Goal: Task Accomplishment & Management: Complete application form

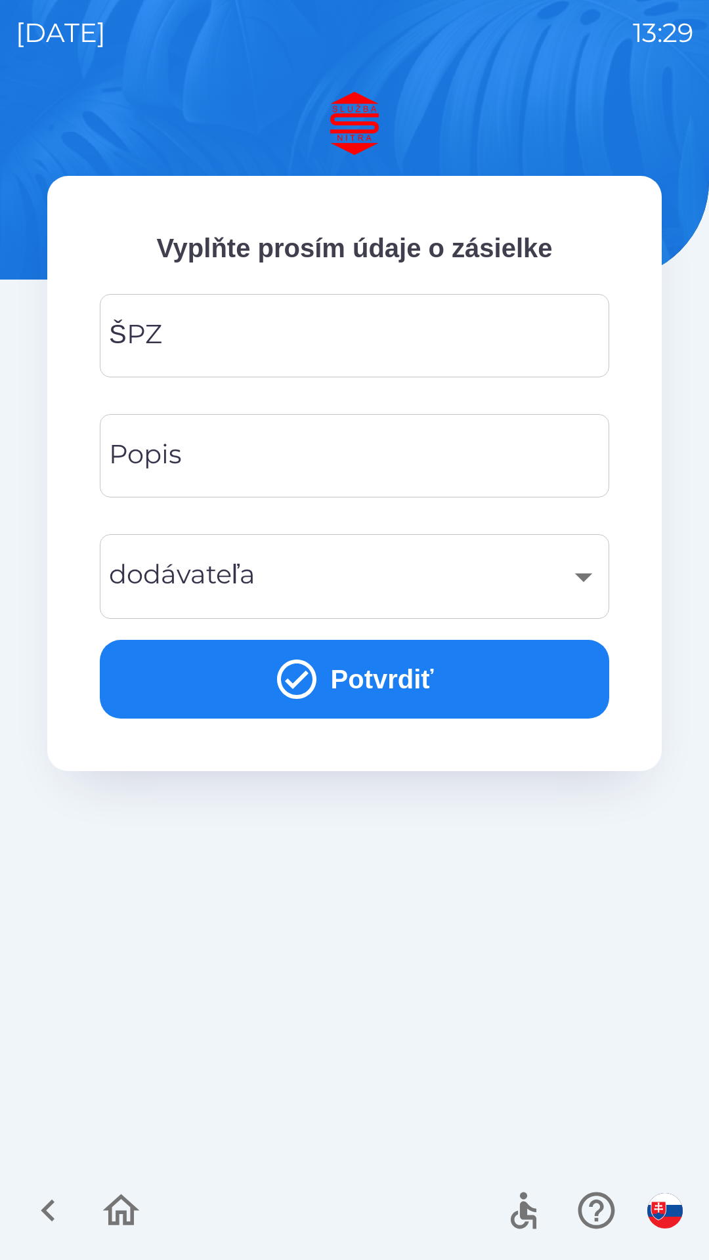
click at [214, 324] on input "ŠPZ" at bounding box center [355, 336] width 478 height 52
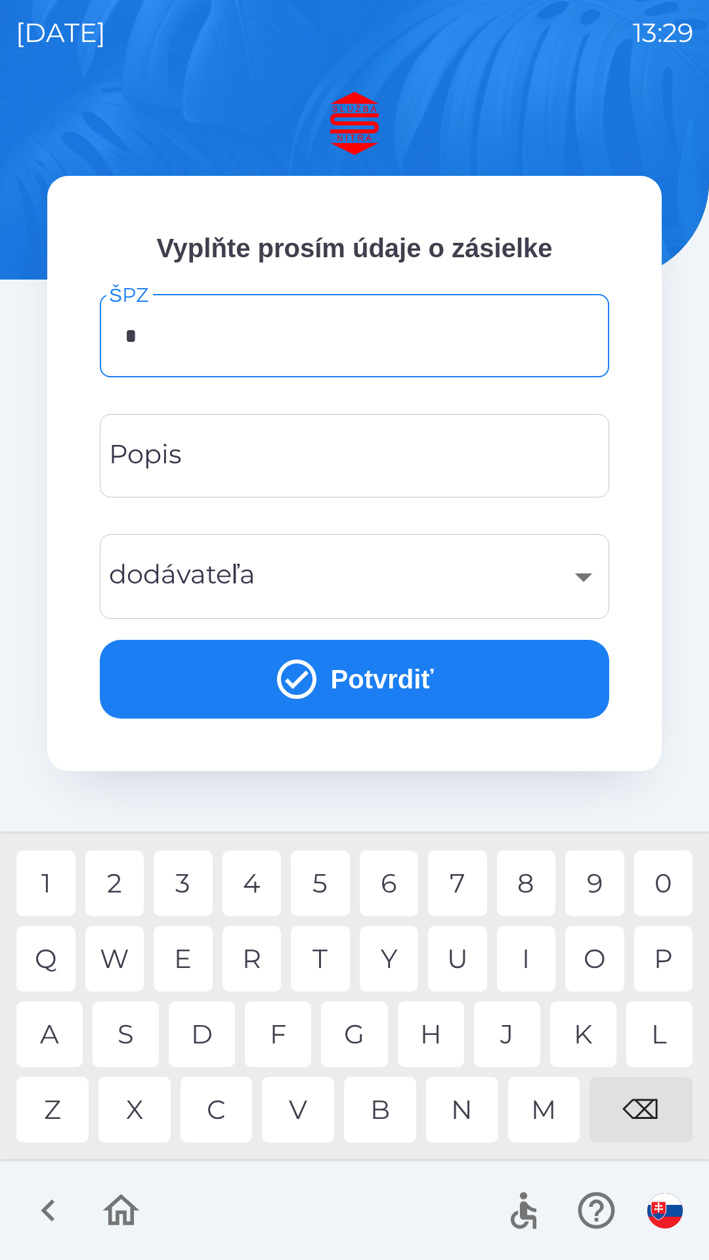
click at [123, 1026] on div "S" at bounding box center [126, 1035] width 66 height 66
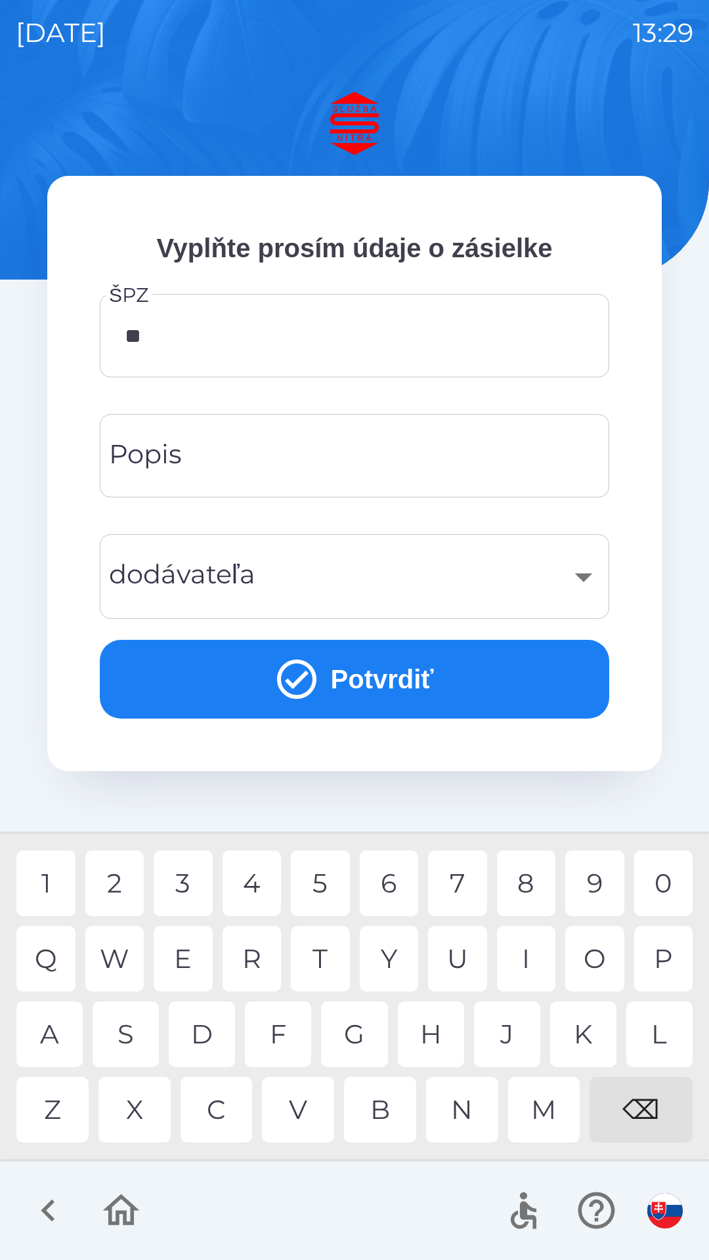
click at [43, 1042] on div "A" at bounding box center [49, 1035] width 66 height 66
click at [603, 869] on div "9" at bounding box center [594, 884] width 59 height 66
type input "*******"
click at [305, 568] on div "​" at bounding box center [355, 576] width 478 height 53
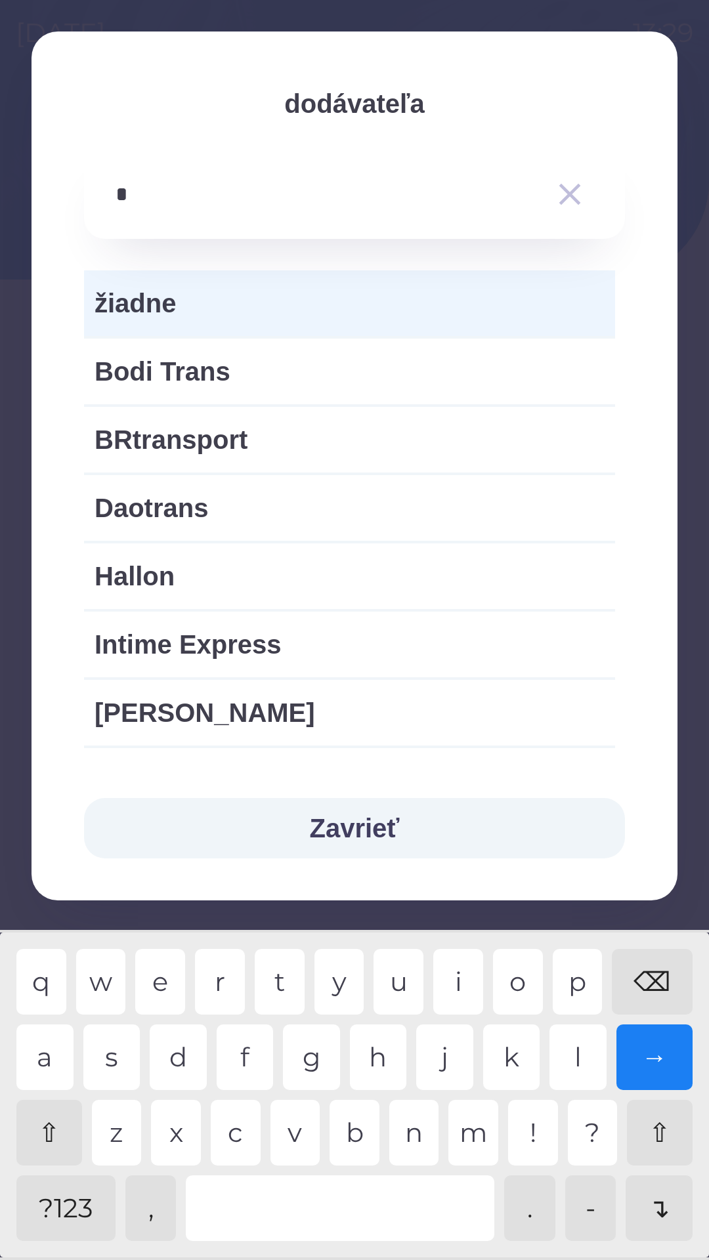
click at [415, 1132] on div "n" at bounding box center [414, 1133] width 50 height 66
type input "**"
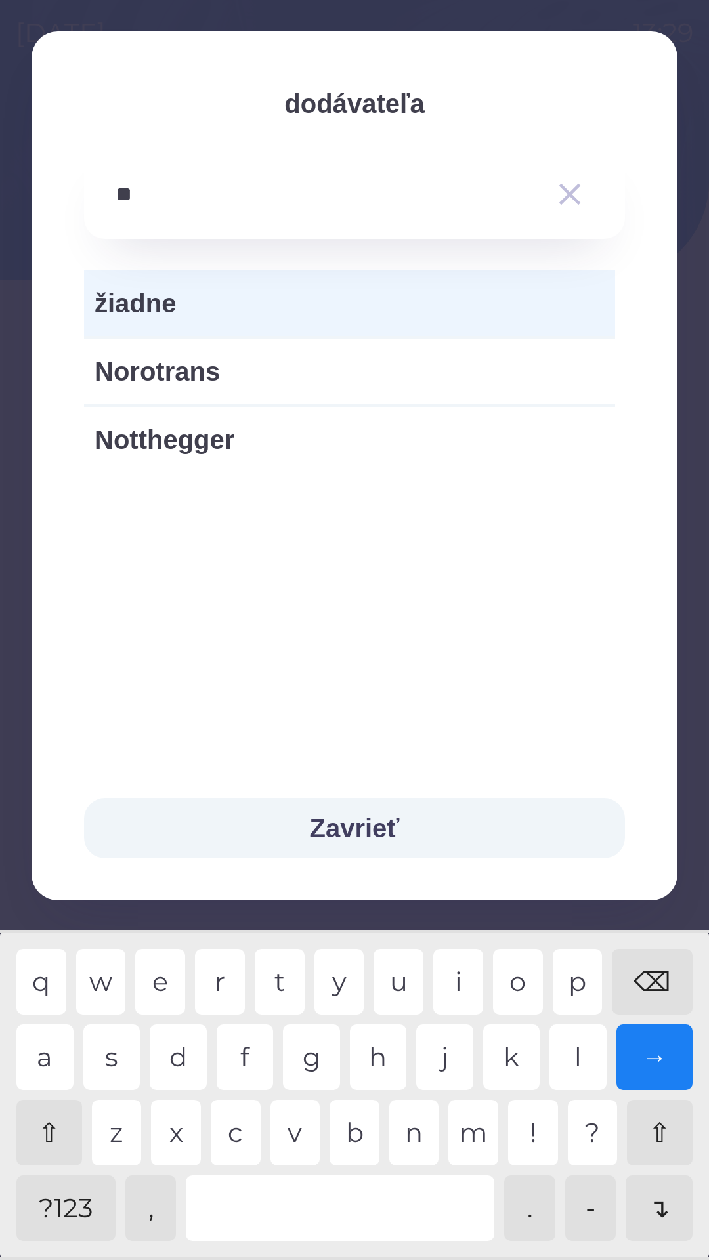
click at [195, 369] on span "Norotrans" at bounding box center [350, 371] width 510 height 39
type input "***"
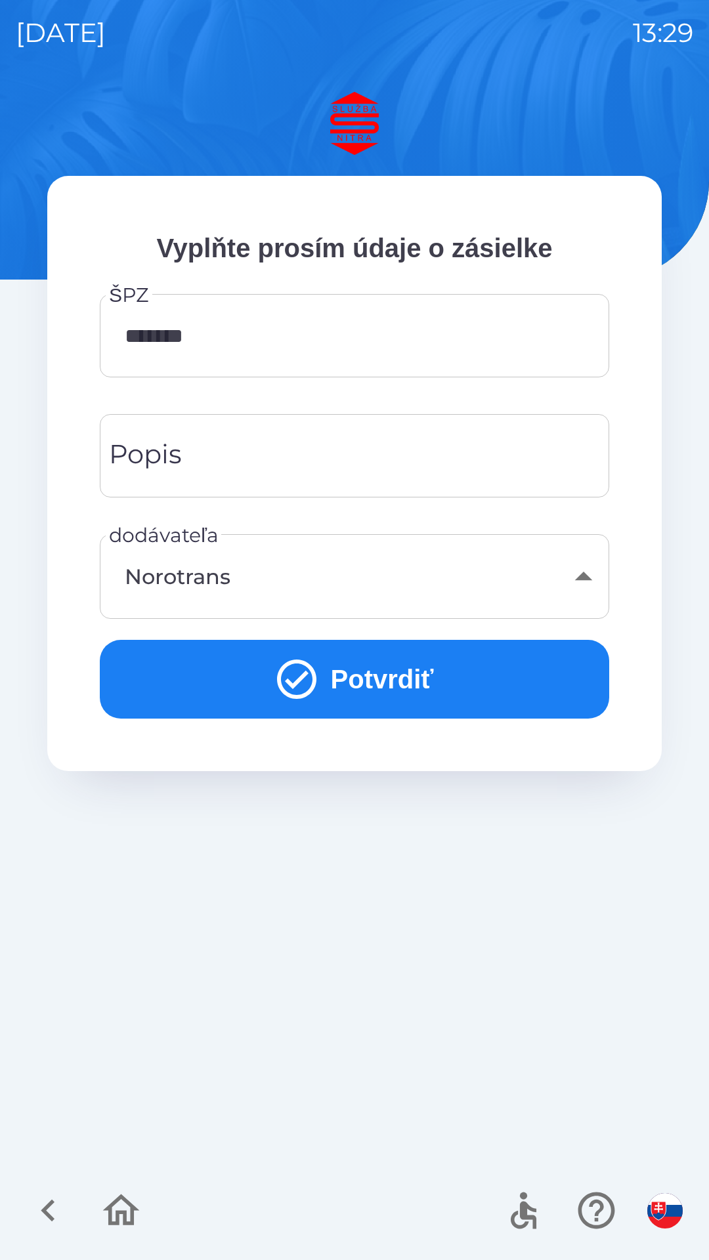
click at [380, 685] on button "Potvrdiť" at bounding box center [354, 679] width 509 height 79
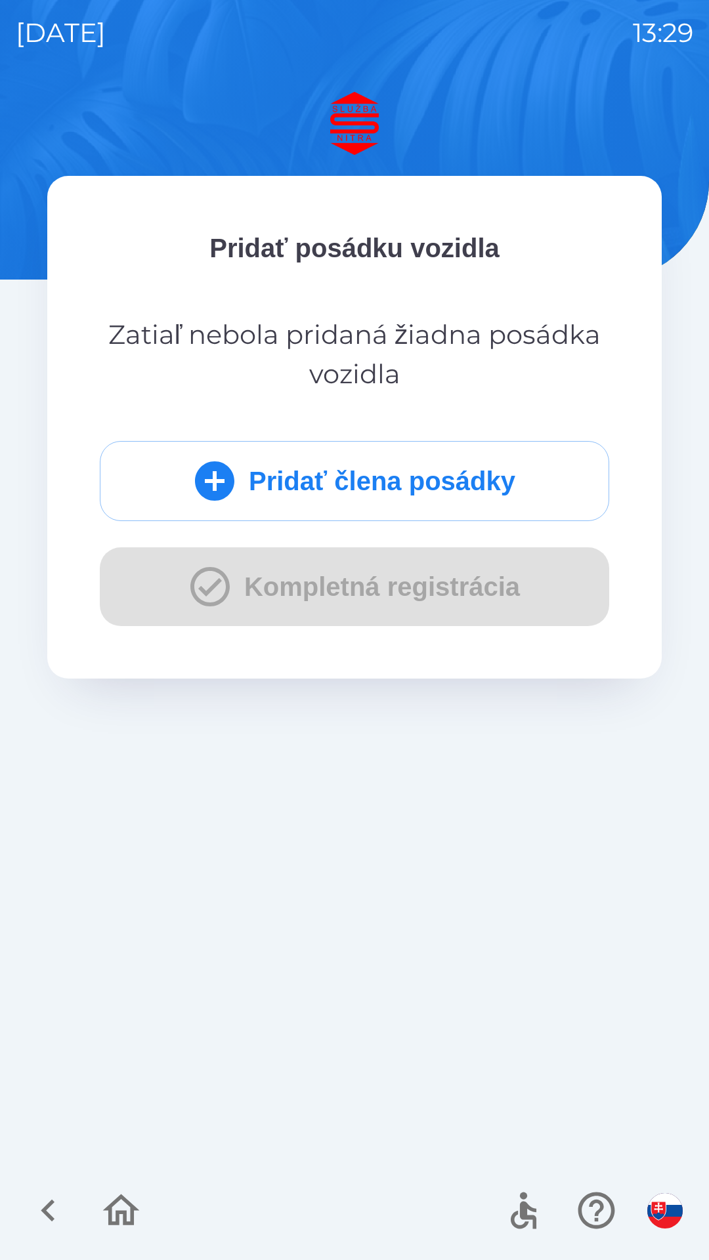
click at [266, 476] on button "Pridať člena posádky" at bounding box center [354, 481] width 509 height 80
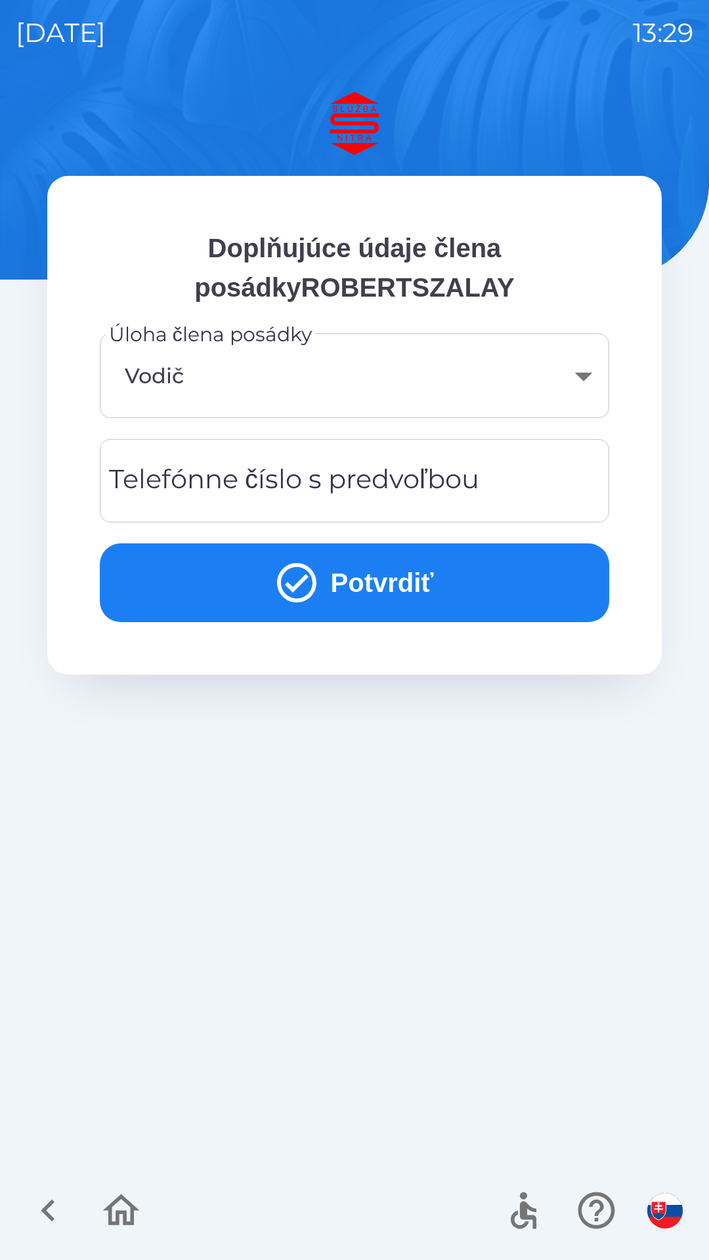
click at [368, 484] on div "Telefónne číslo s predvoľbou Telefónne číslo s predvoľbou" at bounding box center [354, 480] width 509 height 83
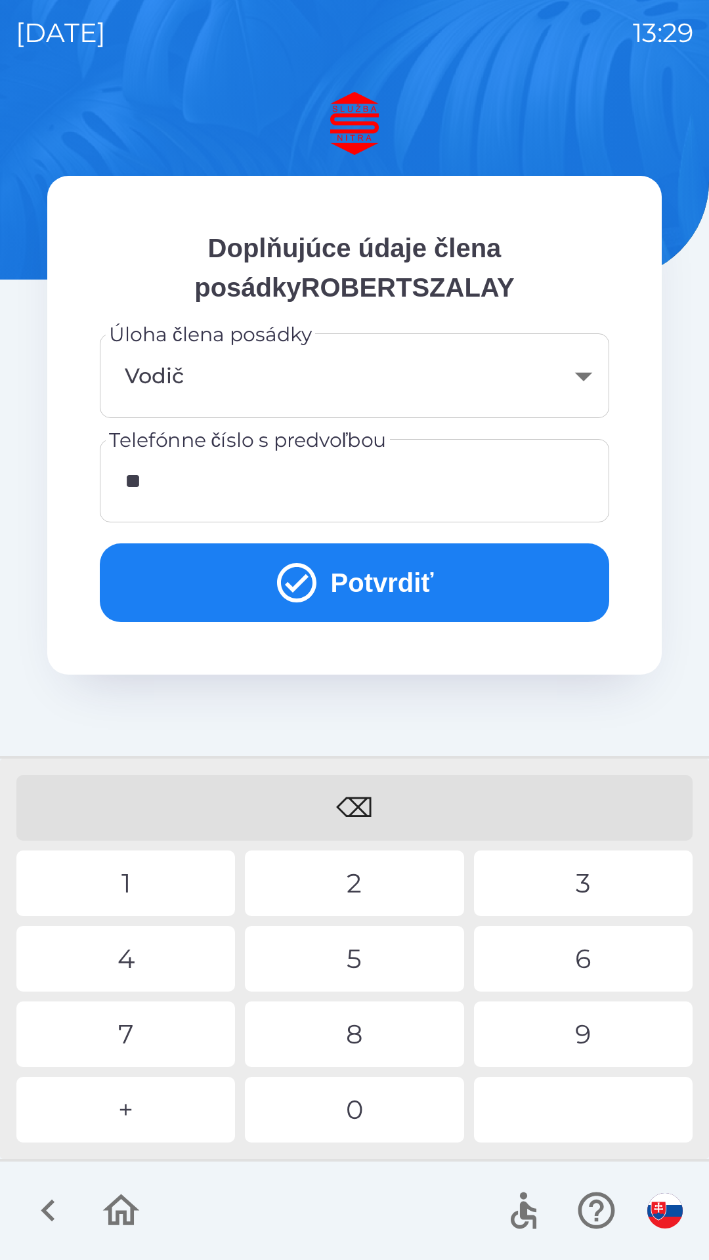
click at [142, 937] on div "4" at bounding box center [125, 959] width 219 height 66
click at [314, 889] on div "2" at bounding box center [354, 884] width 219 height 66
click at [366, 961] on div "5" at bounding box center [354, 959] width 219 height 66
click at [347, 1039] on div "8" at bounding box center [354, 1035] width 219 height 66
type input "**********"
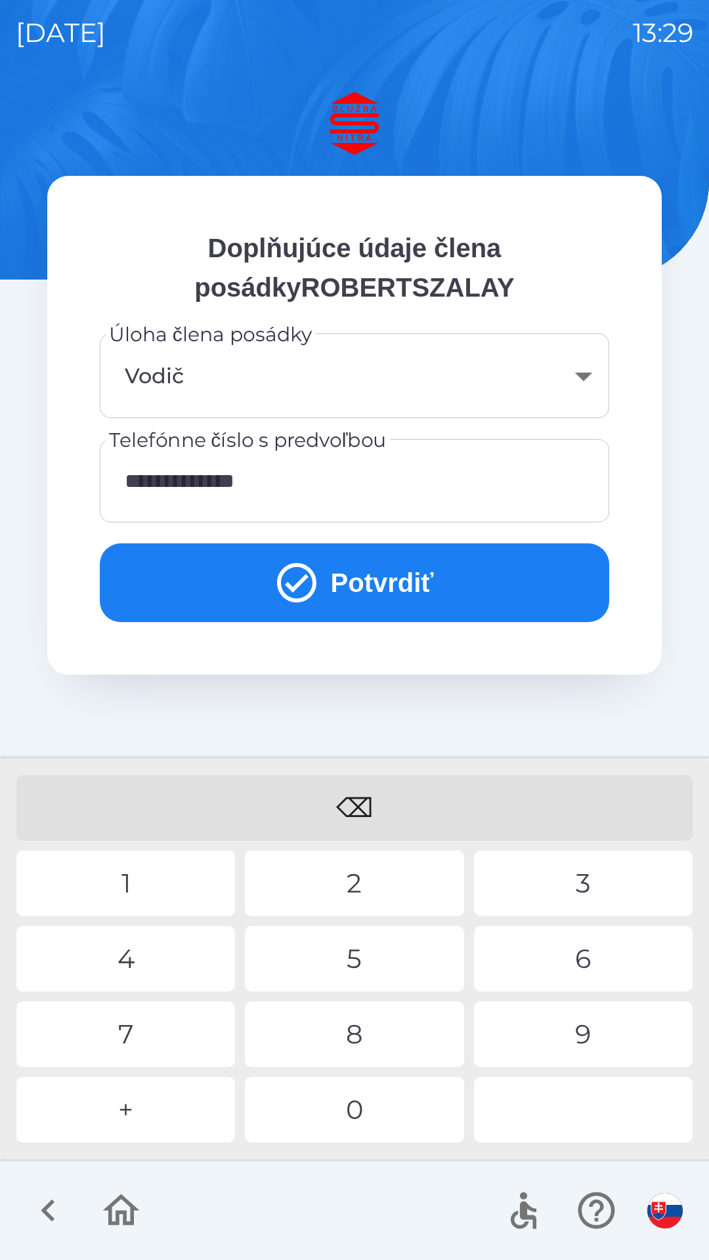
click at [158, 877] on div "1" at bounding box center [125, 884] width 219 height 66
click at [348, 571] on button "Potvrdiť" at bounding box center [354, 582] width 509 height 79
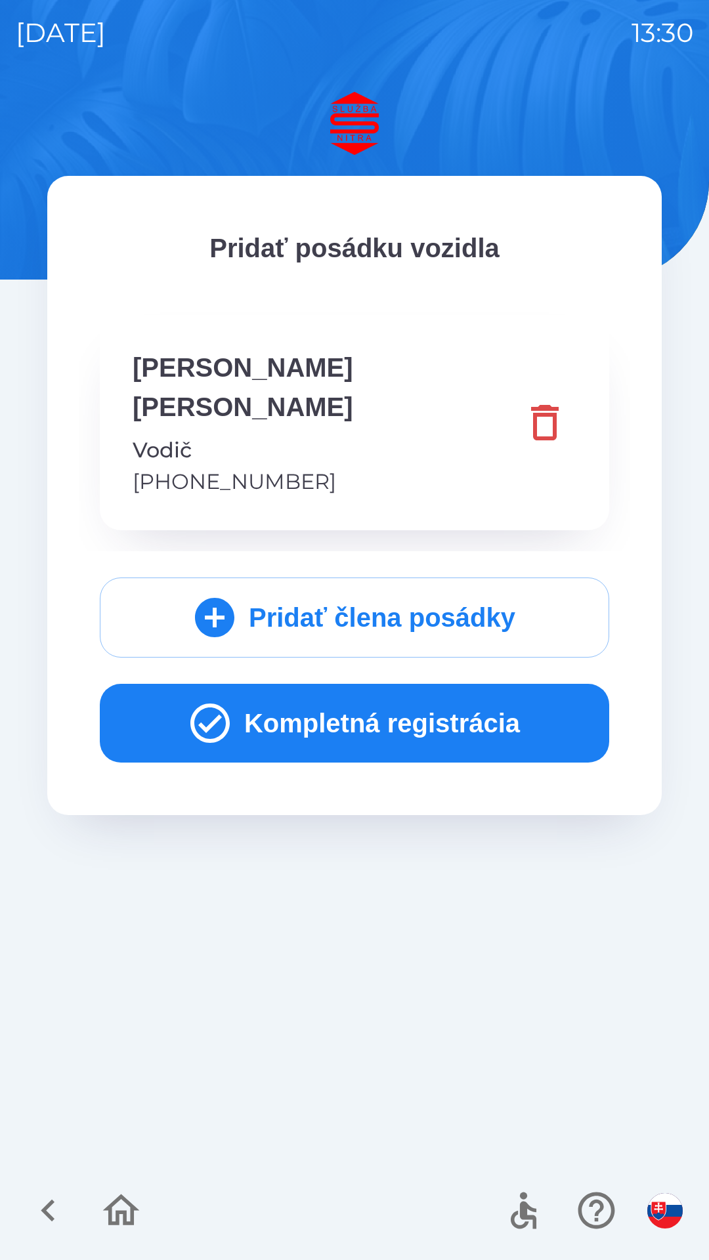
click at [406, 684] on button "Kompletná registrácia" at bounding box center [354, 723] width 509 height 79
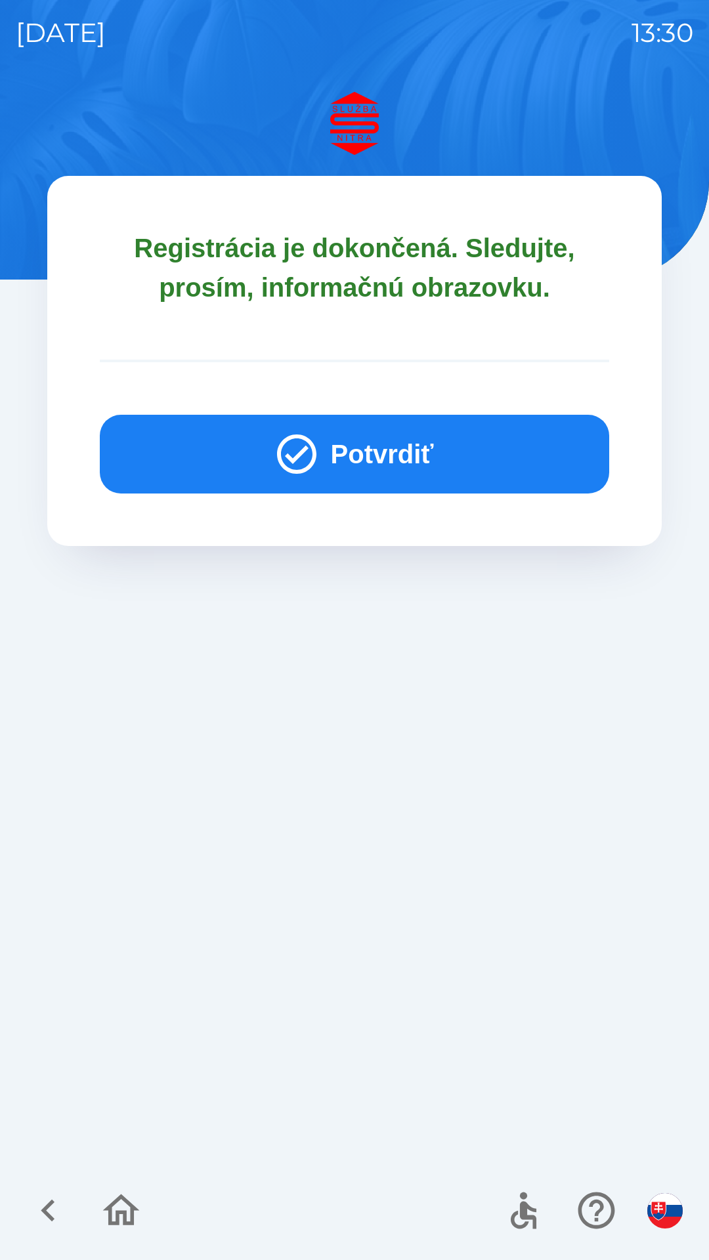
click at [333, 420] on button "Potvrdiť" at bounding box center [354, 454] width 509 height 79
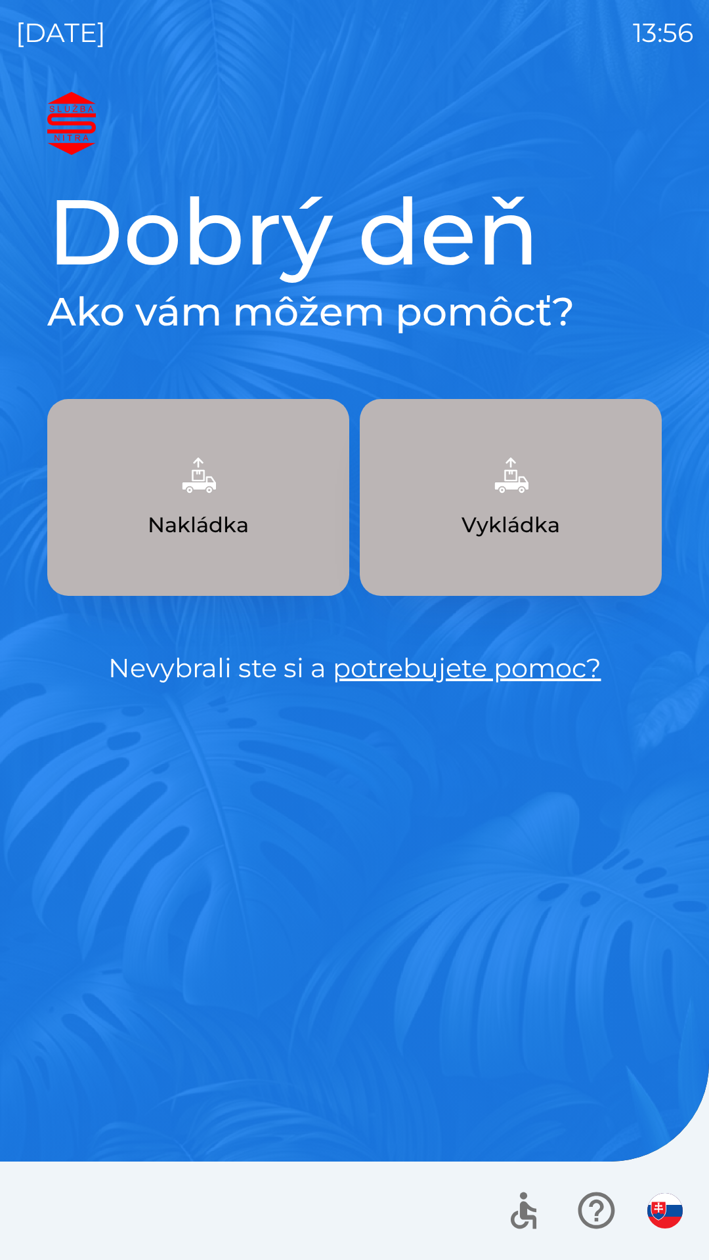
click at [533, 530] on p "Vykládka" at bounding box center [510, 525] width 98 height 32
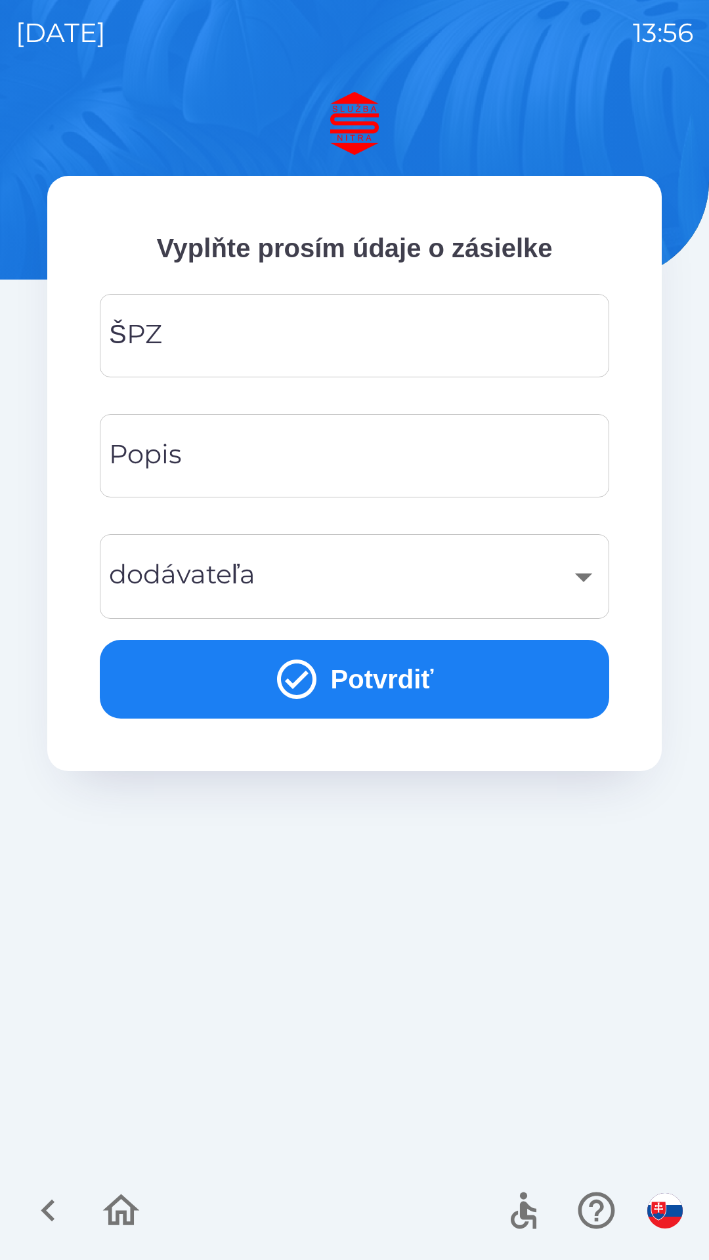
click at [324, 297] on div "ŠPZ" at bounding box center [354, 335] width 509 height 83
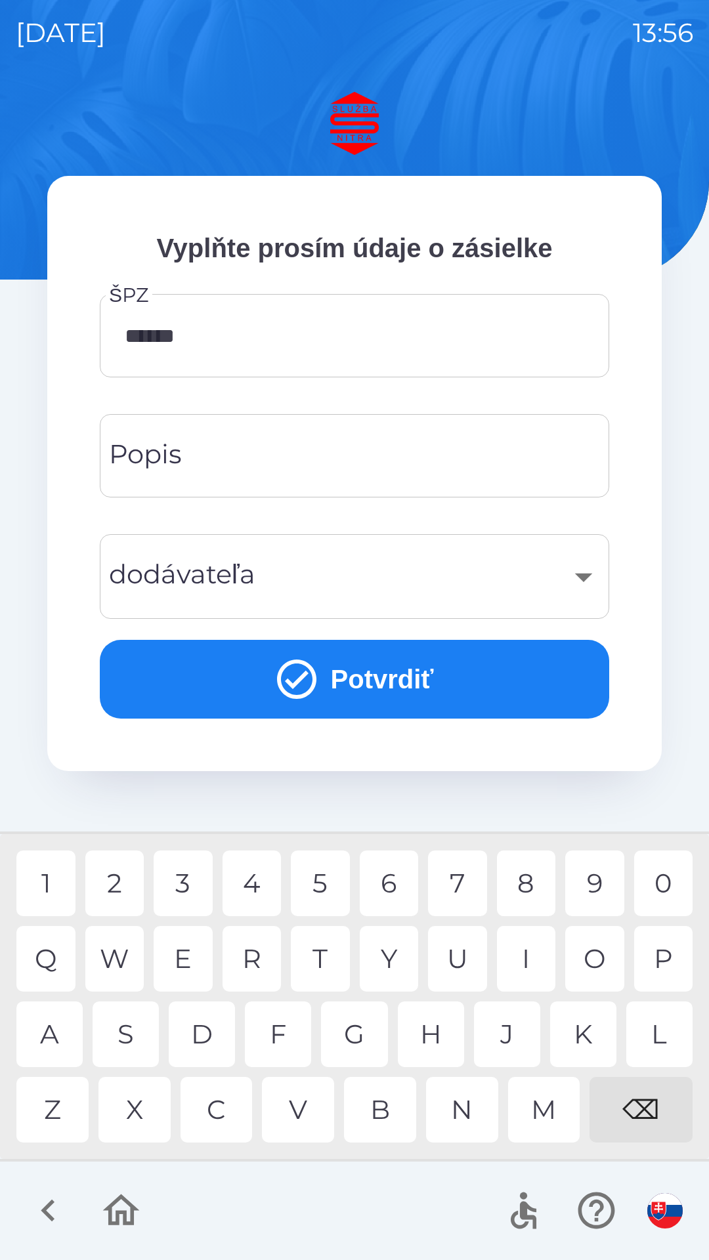
type input "*******"
click at [364, 465] on input "Popis" at bounding box center [355, 456] width 478 height 52
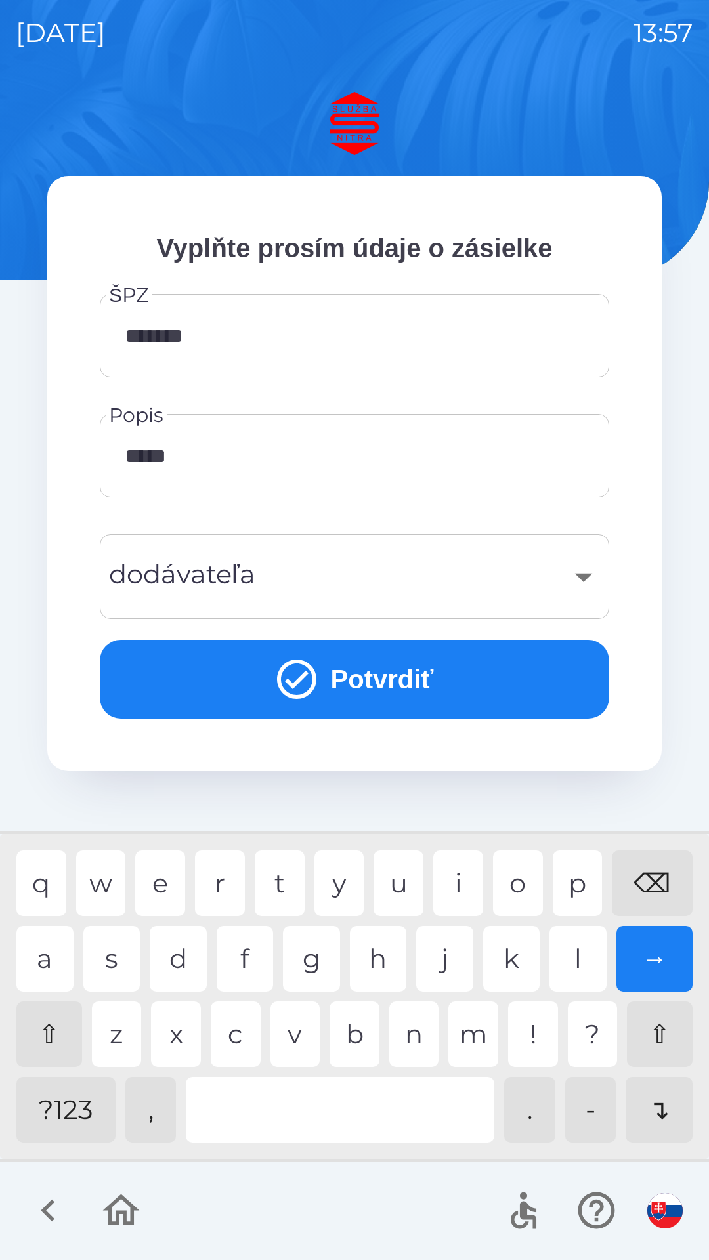
click at [108, 1042] on div "z" at bounding box center [117, 1035] width 50 height 66
click at [301, 1029] on div "v" at bounding box center [295, 1035] width 50 height 66
type input "**********"
click at [341, 565] on div "​" at bounding box center [355, 576] width 478 height 53
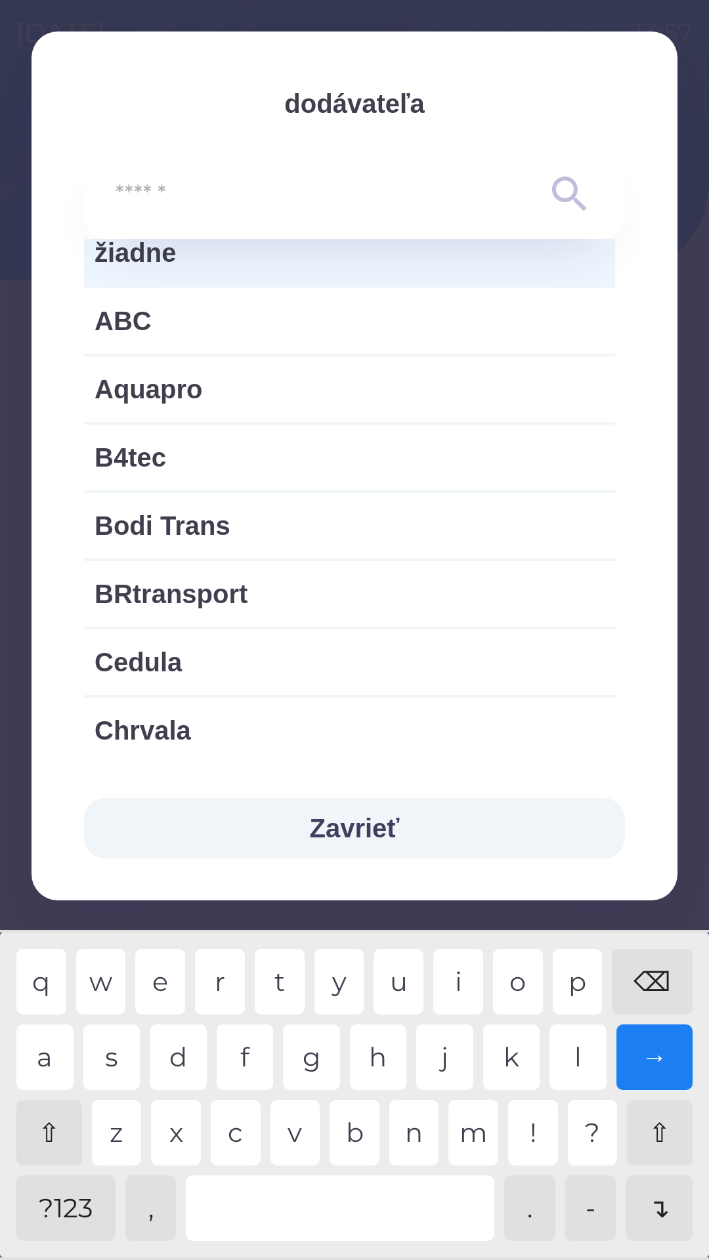
scroll to position [41, 0]
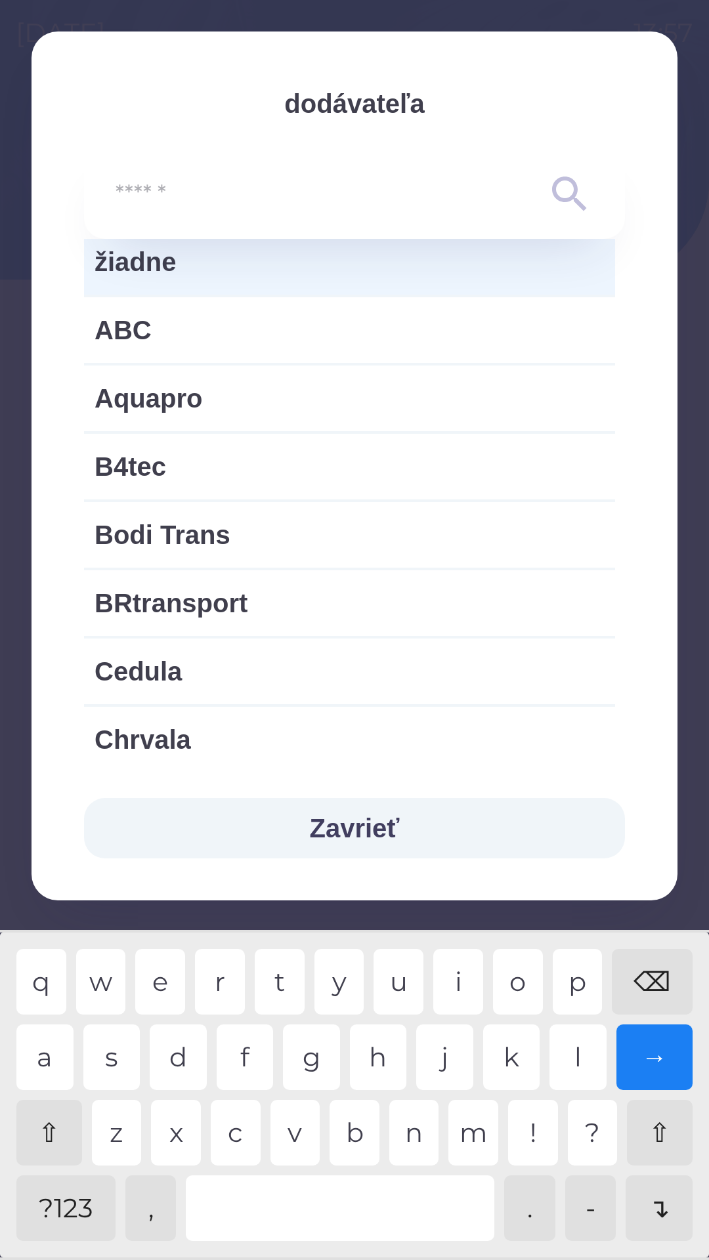
click at [334, 402] on span "Aquapro" at bounding box center [350, 398] width 510 height 39
type input "***"
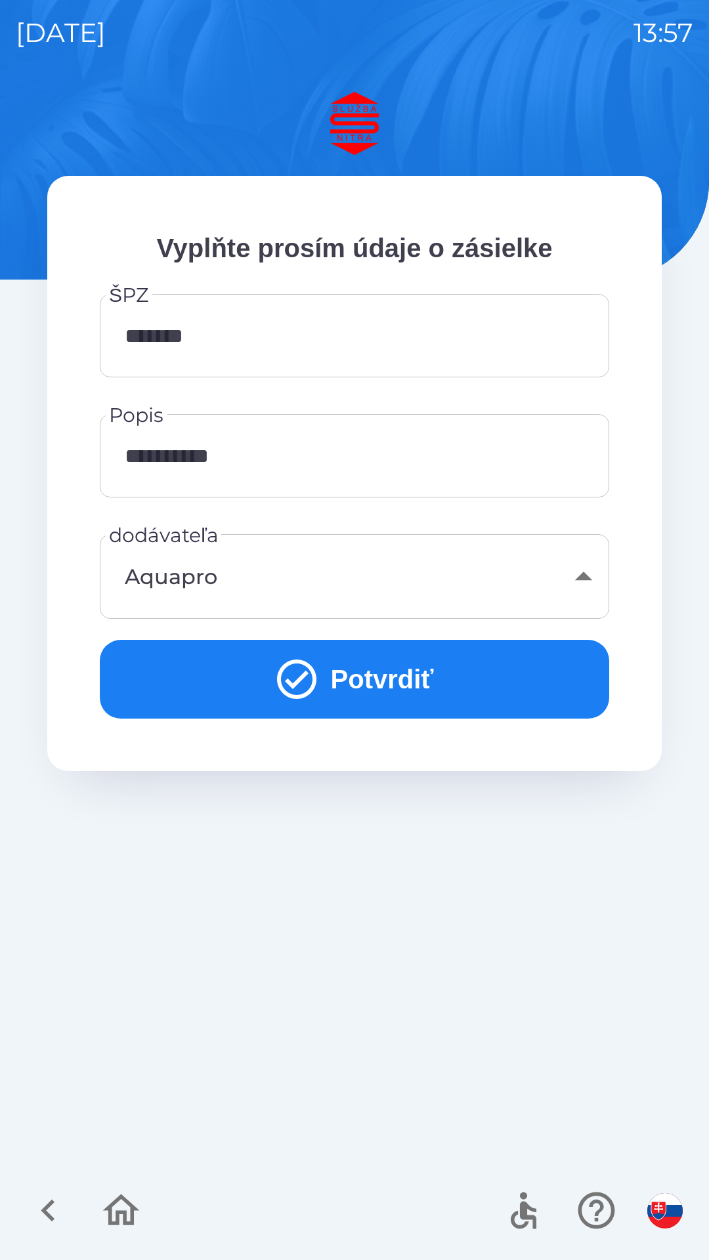
click at [390, 689] on button "Potvrdiť" at bounding box center [354, 679] width 509 height 79
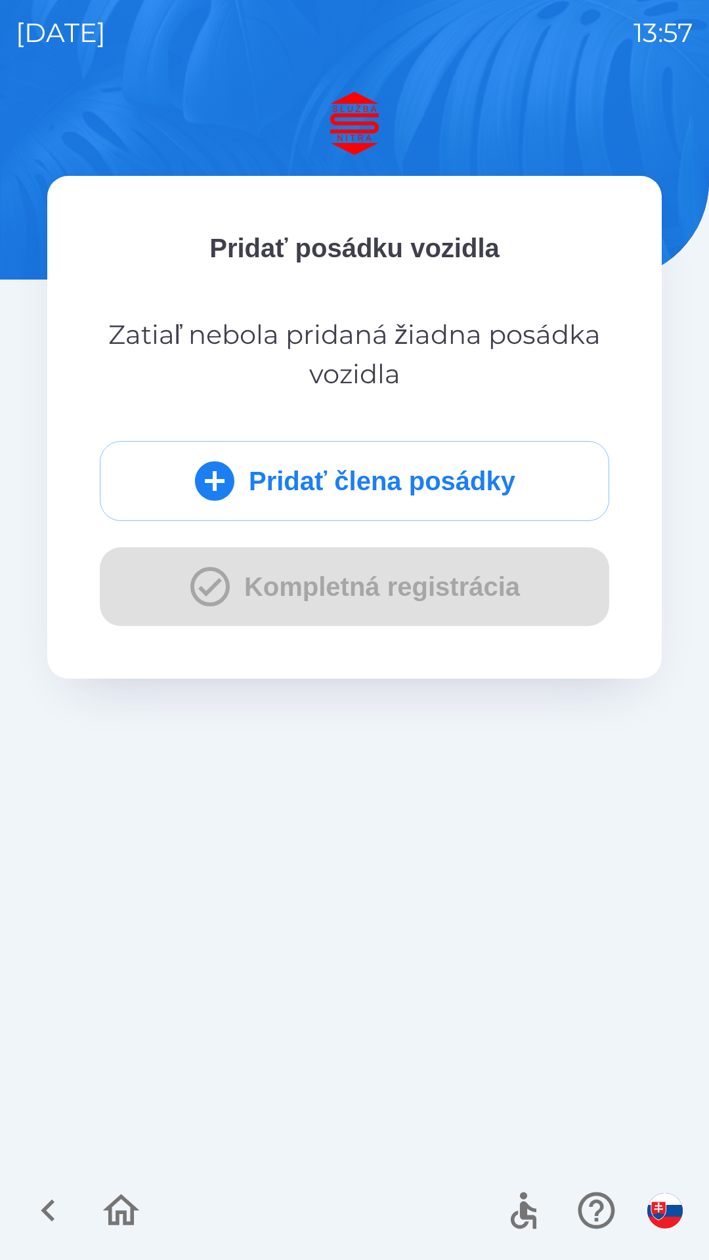
click at [346, 608] on div "Pridať člena posádky Kompletná registrácia" at bounding box center [354, 533] width 509 height 185
click at [382, 478] on button "Pridať člena posádky" at bounding box center [354, 481] width 509 height 80
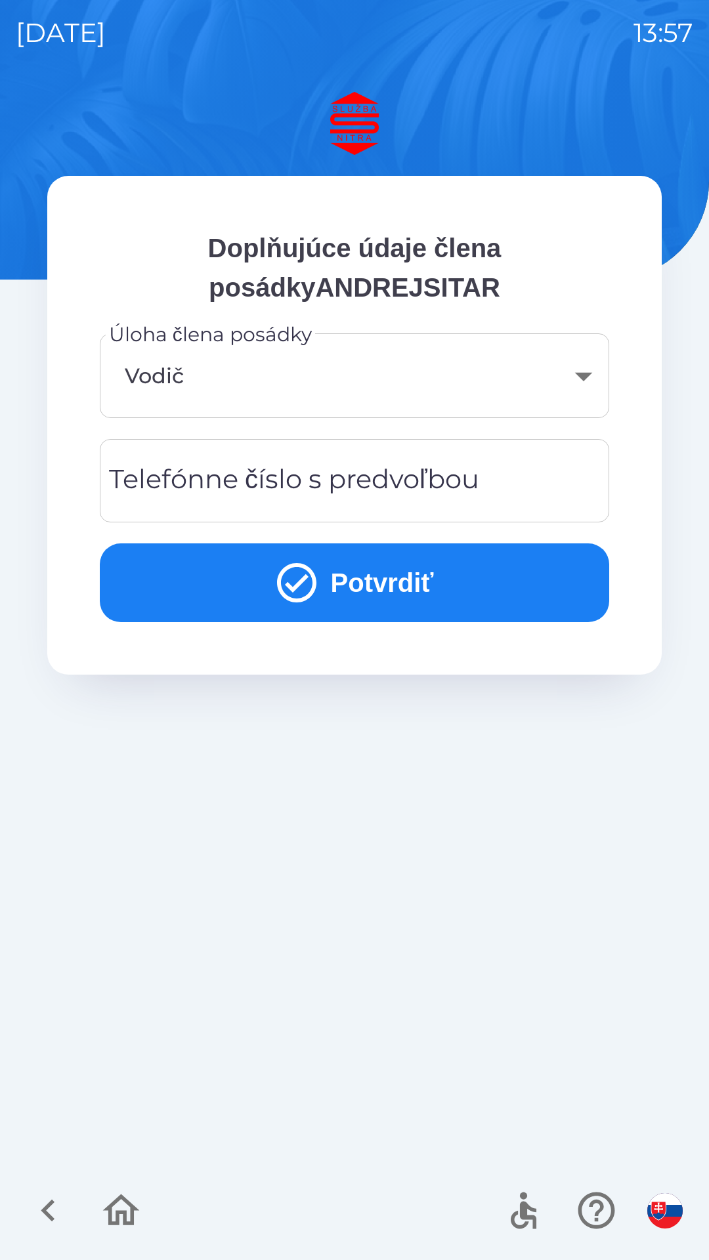
click at [355, 588] on button "Potvrdiť" at bounding box center [354, 582] width 509 height 79
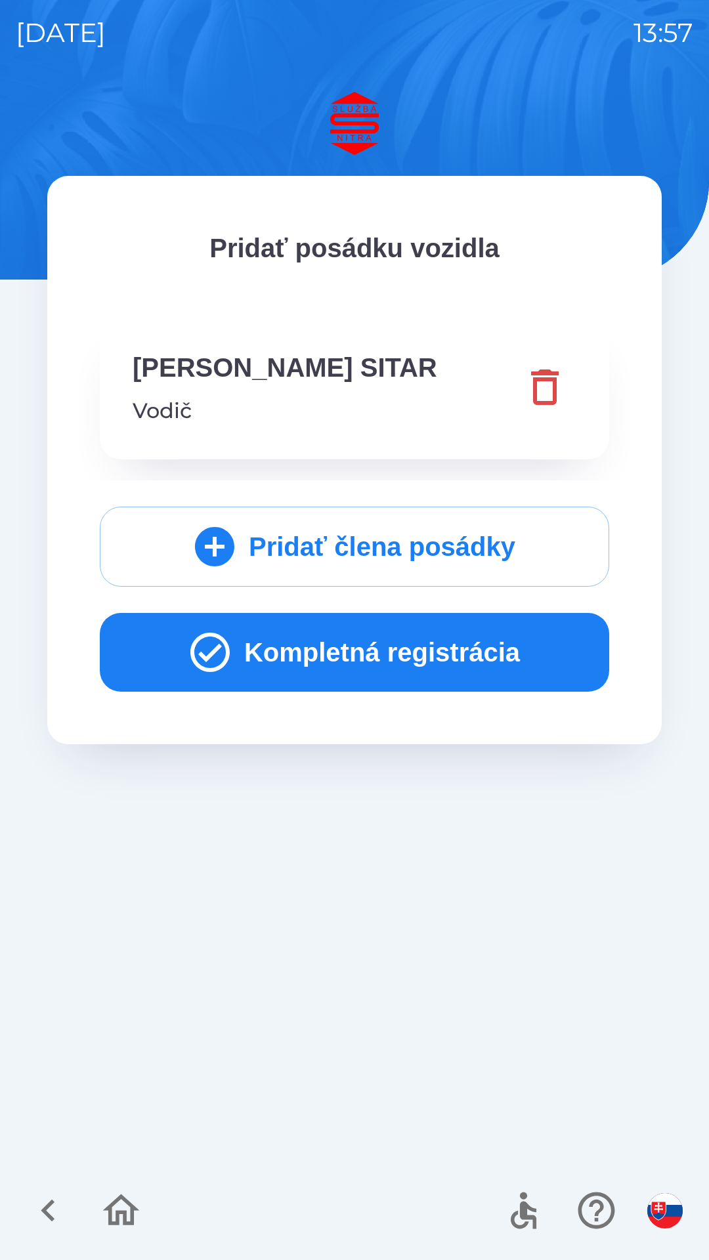
click at [376, 652] on button "Kompletná registrácia" at bounding box center [354, 652] width 509 height 79
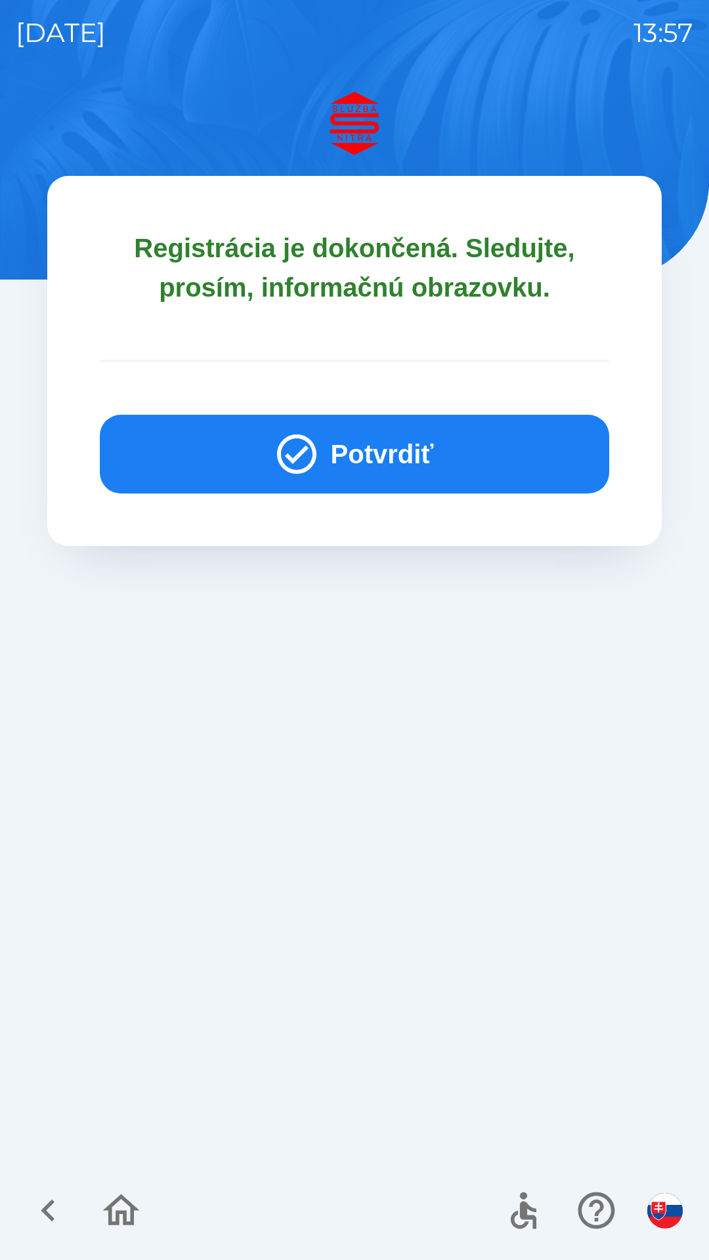
click at [414, 454] on button "Potvrdiť" at bounding box center [354, 454] width 509 height 79
